Goal: Navigation & Orientation: Find specific page/section

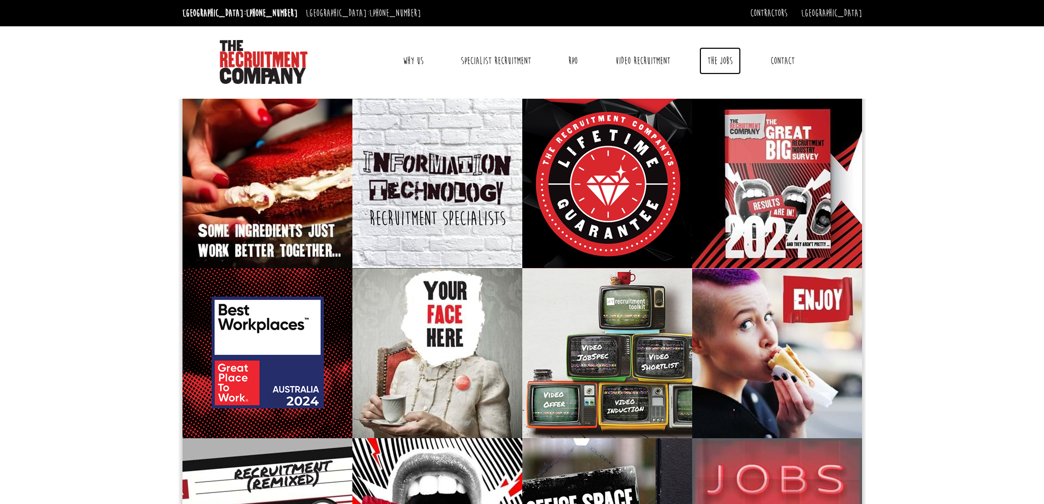
click at [729, 63] on link "The Jobs" at bounding box center [720, 60] width 42 height 27
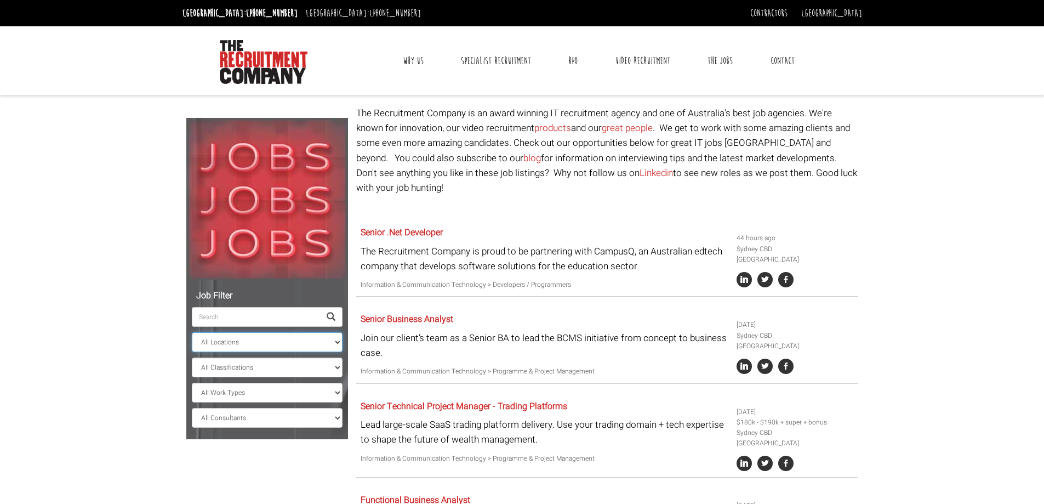
click at [232, 345] on select "All Locations [GEOGRAPHIC_DATA] [GEOGRAPHIC_DATA] [GEOGRAPHIC_DATA] [GEOGRAPHIC…" at bounding box center [267, 342] width 151 height 20
select select "[GEOGRAPHIC_DATA]"
click at [192, 332] on select "All Locations [GEOGRAPHIC_DATA] [GEOGRAPHIC_DATA] [GEOGRAPHIC_DATA] [GEOGRAPHIC…" at bounding box center [267, 342] width 151 height 20
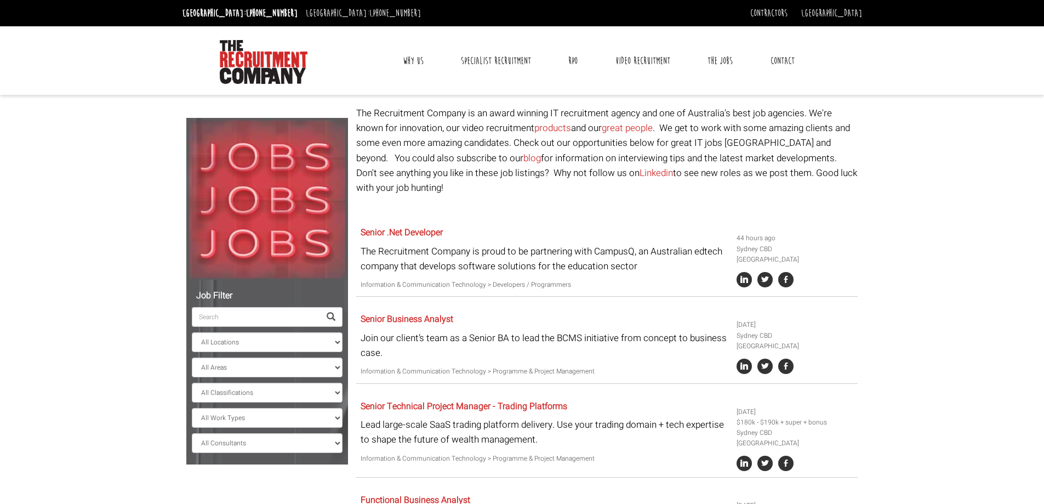
click at [128, 395] on body "[GEOGRAPHIC_DATA]: [PHONE_NUMBER] [GEOGRAPHIC_DATA]: [PHONE_NUMBER] Contractors…" at bounding box center [522, 508] width 1044 height 1017
